Goal: Task Accomplishment & Management: Manage account settings

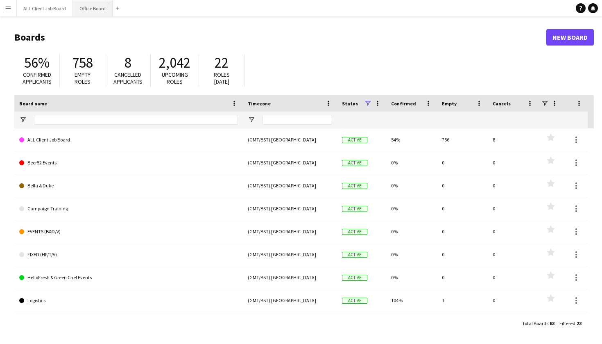
click at [86, 12] on button "Office Board Close" at bounding box center [93, 8] width 40 height 16
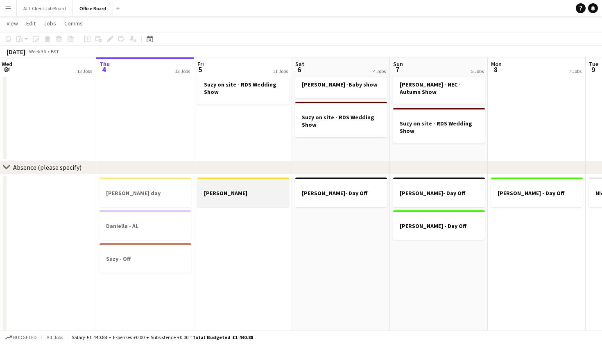
scroll to position [0, 196]
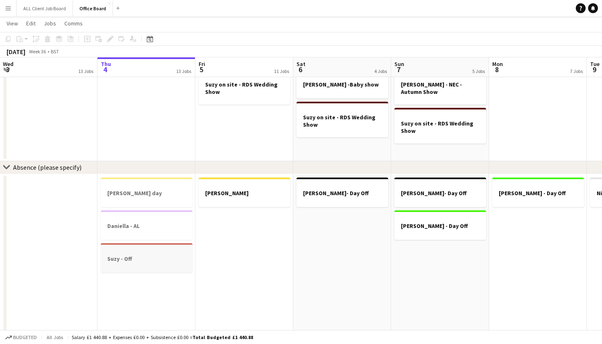
click at [157, 255] on h3 "Suzy - Off" at bounding box center [147, 258] width 92 height 7
click at [544, 269] on app-date-cell "[PERSON_NAME] - Day Off" at bounding box center [538, 264] width 98 height 180
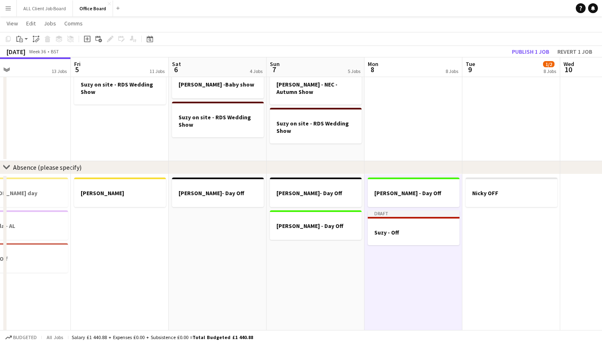
scroll to position [0, 336]
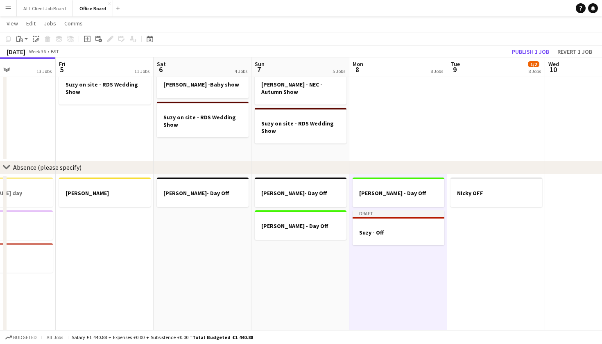
click at [513, 256] on app-date-cell "Nicky OFF" at bounding box center [496, 264] width 98 height 180
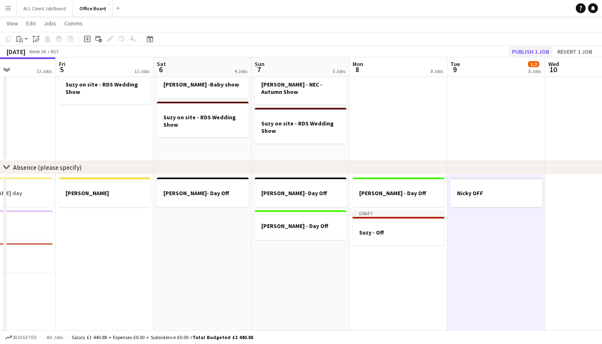
click at [529, 47] on button "Publish 1 job" at bounding box center [531, 51] width 44 height 11
click at [11, 8] on button "Menu" at bounding box center [8, 8] width 16 height 16
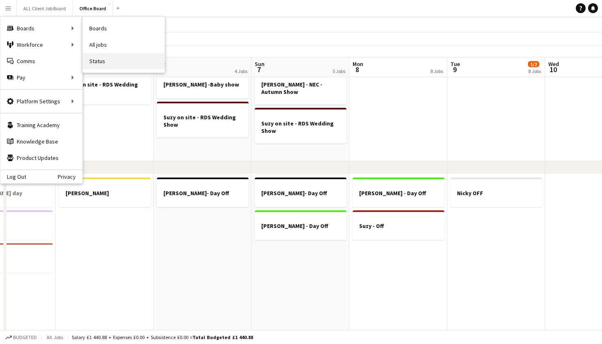
click at [103, 59] on link "Status" at bounding box center [124, 61] width 82 height 16
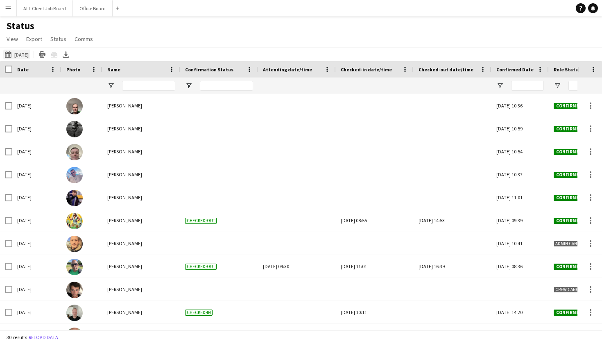
click at [16, 52] on button "[DATE] to [DATE] [DATE]" at bounding box center [16, 55] width 27 height 10
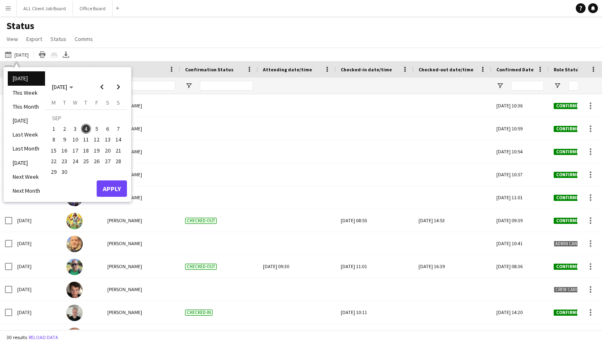
click at [24, 80] on li "[DATE]" at bounding box center [26, 78] width 37 height 14
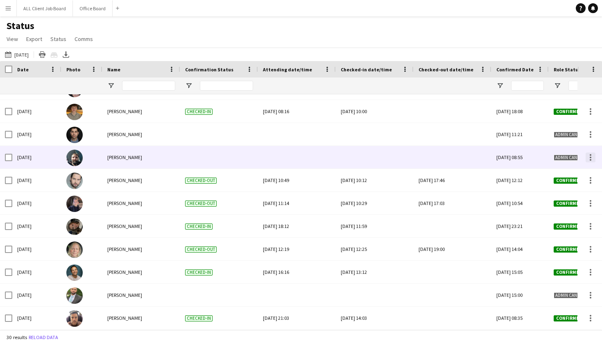
click at [591, 158] on div at bounding box center [591, 157] width 10 height 10
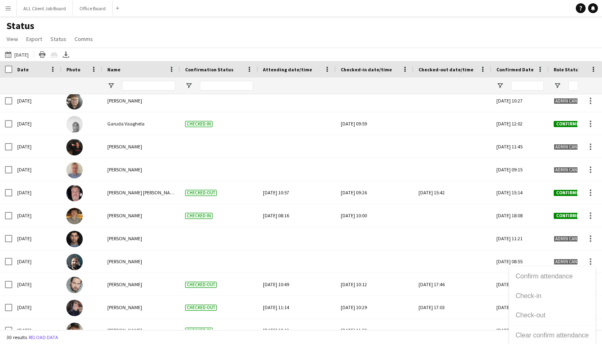
click at [252, 170] on div at bounding box center [301, 172] width 602 height 344
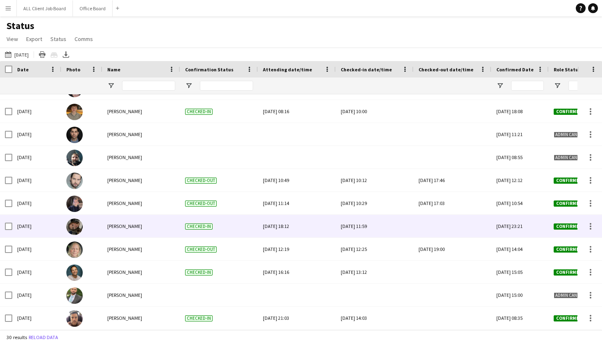
click at [447, 220] on div at bounding box center [453, 226] width 68 height 23
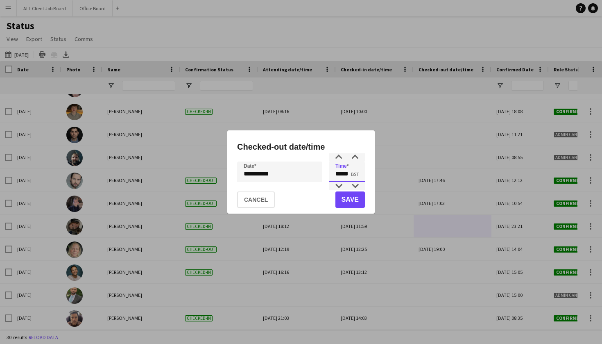
click at [354, 166] on input "*****" at bounding box center [347, 171] width 36 height 20
click at [338, 187] on div at bounding box center [339, 186] width 16 height 8
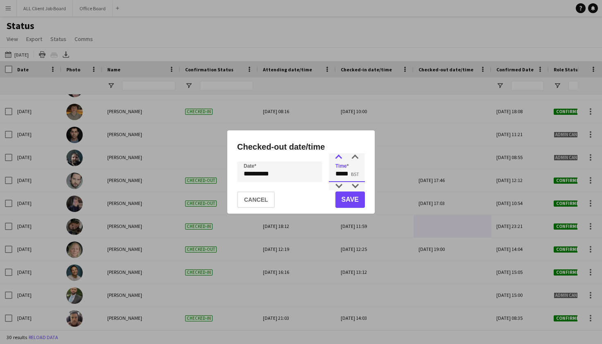
click at [337, 158] on div at bounding box center [339, 157] width 16 height 8
click at [356, 188] on div at bounding box center [355, 186] width 16 height 8
type input "*****"
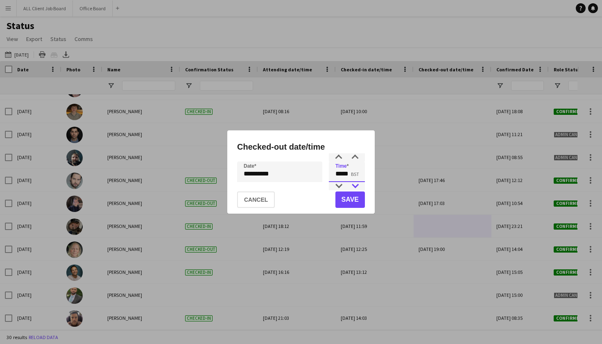
click at [356, 188] on div at bounding box center [355, 186] width 16 height 8
click at [354, 197] on button "Save" at bounding box center [350, 199] width 29 height 16
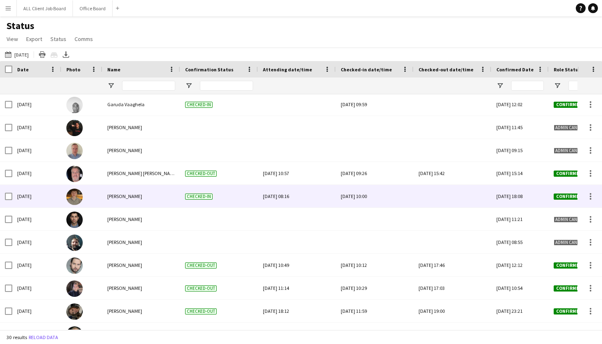
click at [428, 194] on div at bounding box center [453, 196] width 68 height 23
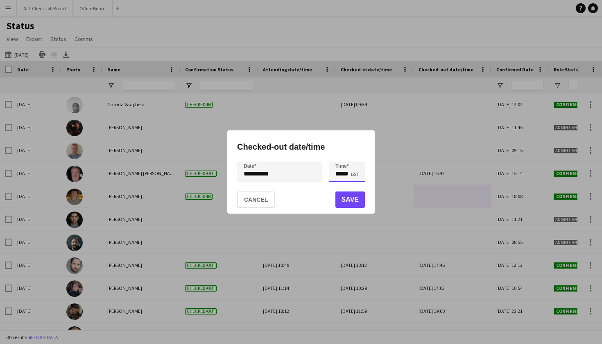
click at [347, 168] on input "*****" at bounding box center [347, 171] width 36 height 20
click at [339, 185] on div at bounding box center [339, 186] width 16 height 8
click at [358, 184] on div at bounding box center [355, 186] width 16 height 8
type input "*****"
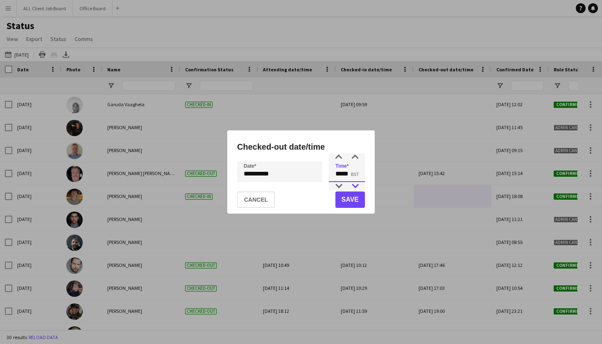
click at [358, 184] on div at bounding box center [355, 186] width 16 height 8
click at [343, 197] on button "Save" at bounding box center [350, 199] width 29 height 16
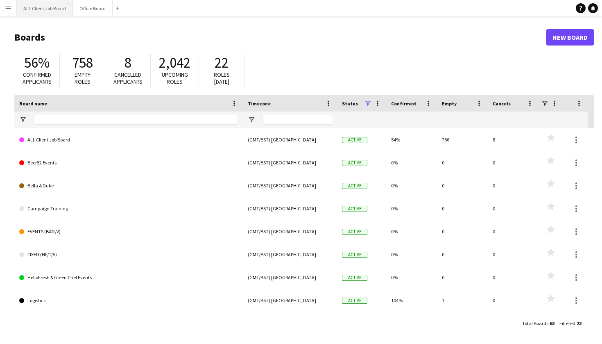
click at [42, 13] on button "ALL Client Job Board Close" at bounding box center [45, 8] width 56 height 16
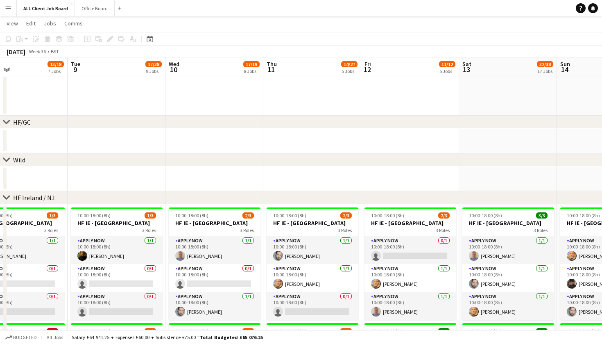
scroll to position [0, 193]
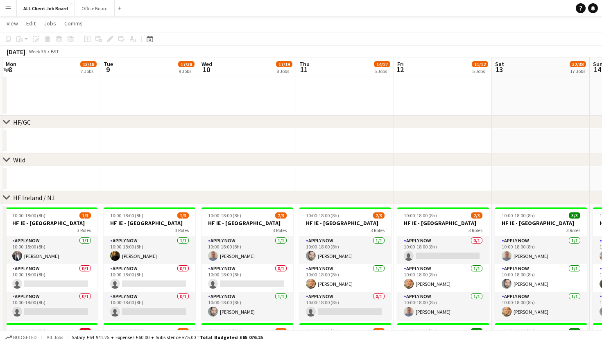
click at [208, 1] on app-navbar "Menu Boards Boards Boards All jobs Status Workforce Workforce My Workforce Recr…" at bounding box center [301, 8] width 602 height 16
